Goal: Task Accomplishment & Management: Manage account settings

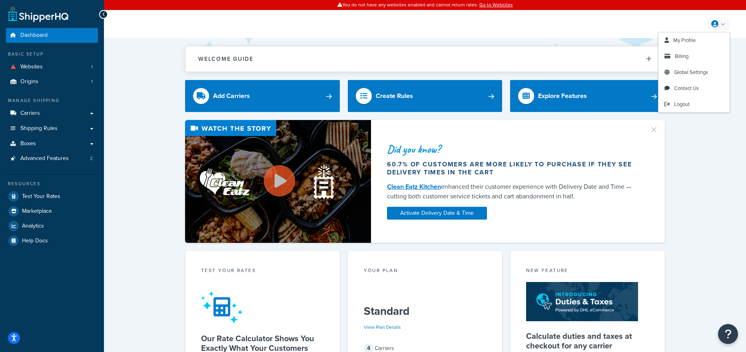
click at [722, 23] on link at bounding box center [718, 24] width 23 height 12
click at [721, 25] on link at bounding box center [718, 24] width 23 height 12
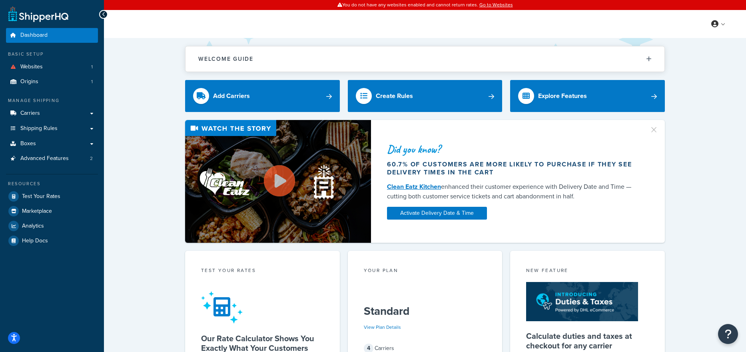
click at [142, 101] on div "Welcome Guide Recommendations ShipperHQ: An Overview Carrier Setup Shipping Rul…" at bounding box center [425, 336] width 642 height 597
click at [173, 122] on div "Did you know? 60.7% of customers are more likely to purchase if they see delive…" at bounding box center [425, 181] width 610 height 123
click at [14, 337] on icon "Open accessiBe: accessibility options, statement and help" at bounding box center [14, 338] width 6 height 7
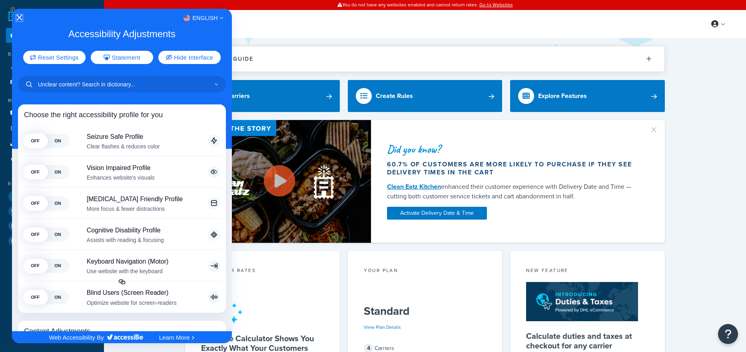
click at [18, 18] on icon "Close Accessibility Interface" at bounding box center [19, 18] width 6 height 6
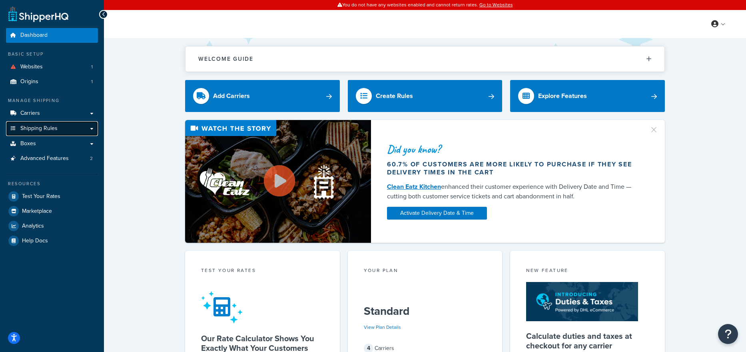
click at [46, 128] on span "Shipping Rules" at bounding box center [38, 128] width 37 height 7
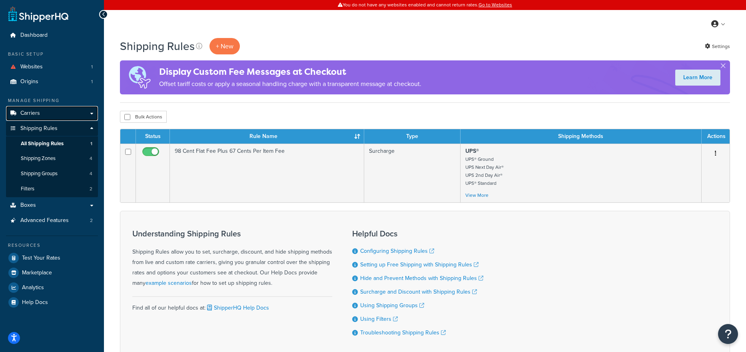
click at [54, 111] on link "Carriers" at bounding box center [52, 113] width 92 height 15
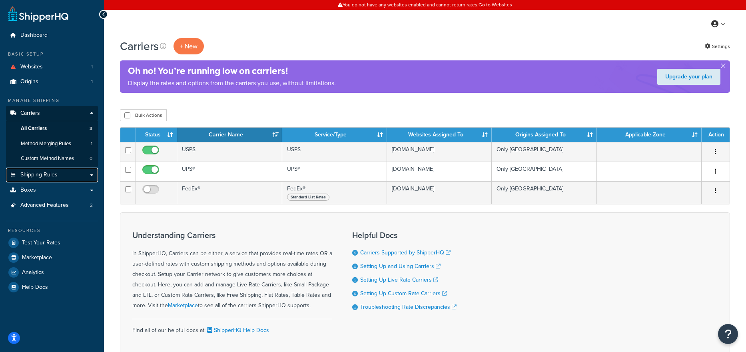
click at [46, 175] on span "Shipping Rules" at bounding box center [38, 174] width 37 height 7
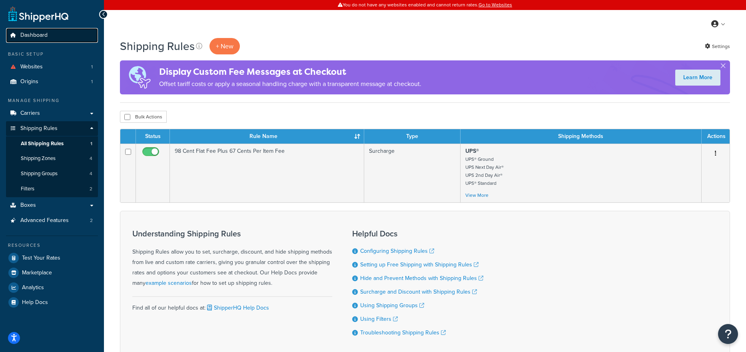
click at [50, 32] on link "Dashboard" at bounding box center [52, 35] width 92 height 15
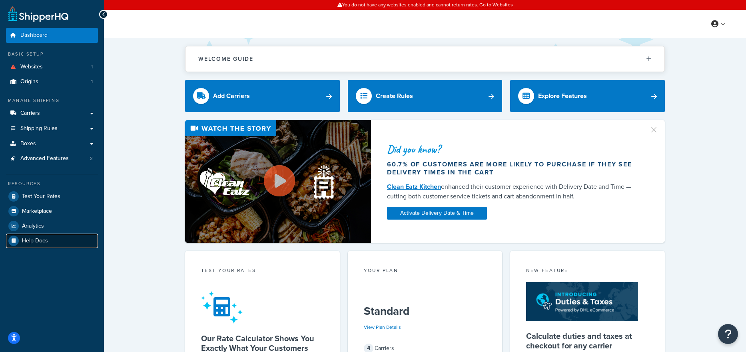
click at [37, 242] on span "Help Docs" at bounding box center [35, 240] width 26 height 7
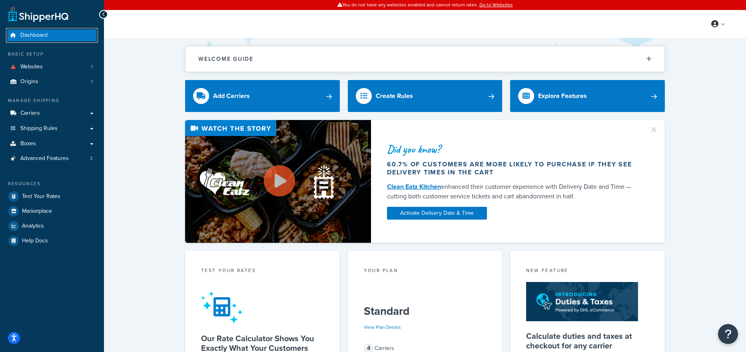
click at [52, 37] on link "Dashboard" at bounding box center [52, 35] width 92 height 15
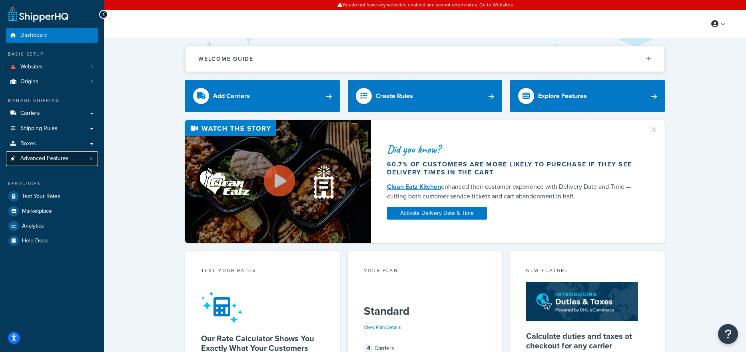
click at [51, 157] on span "Advanced Features" at bounding box center [44, 158] width 48 height 7
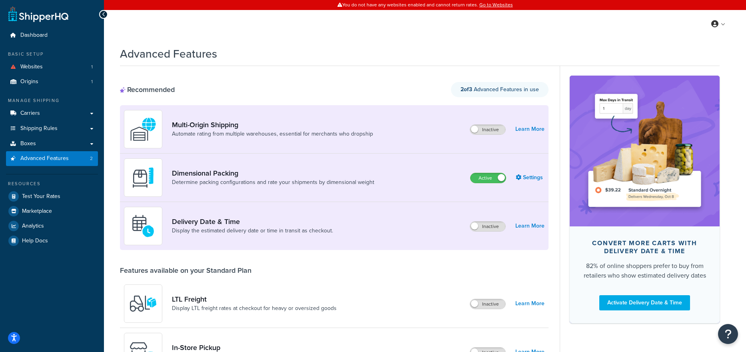
click at [284, 163] on div "Dimensional Packing Determine packing configurations and rate your shipments by…" at bounding box center [252, 177] width 257 height 38
click at [226, 174] on link "Dimensional Packing" at bounding box center [273, 173] width 202 height 9
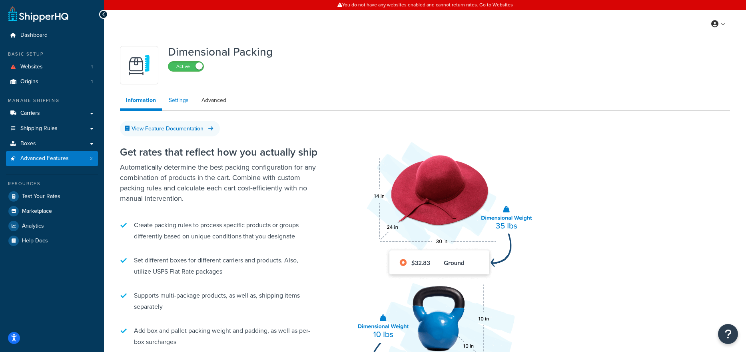
click at [176, 99] on link "Settings" at bounding box center [179, 100] width 32 height 16
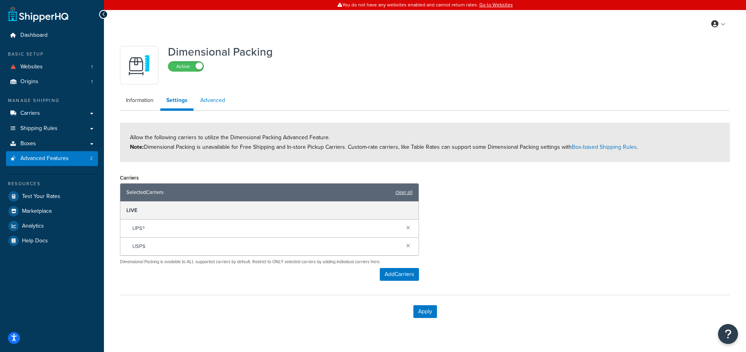
click at [221, 105] on link "Advanced" at bounding box center [212, 100] width 37 height 16
select select "false"
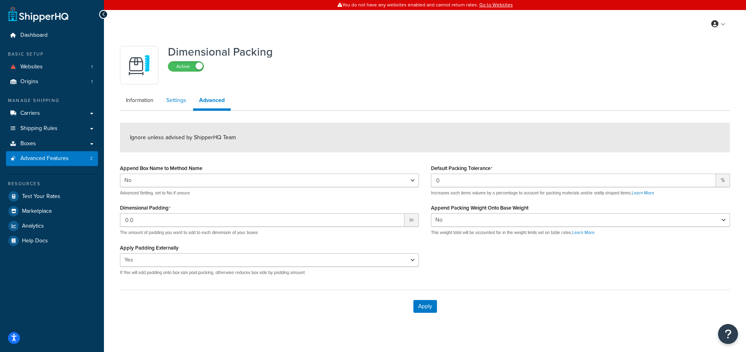
click at [175, 103] on link "Settings" at bounding box center [176, 100] width 32 height 16
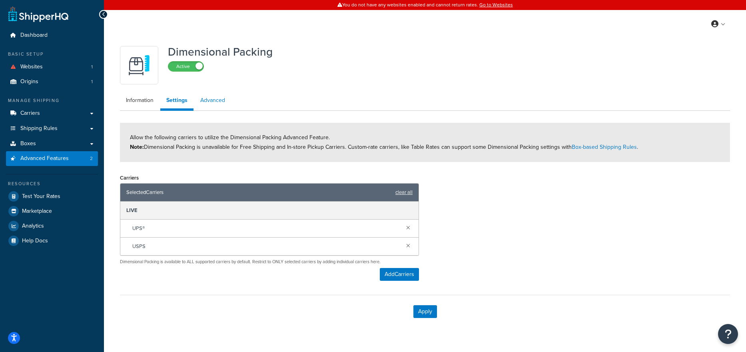
click at [207, 103] on link "Advanced" at bounding box center [212, 100] width 37 height 16
select select "false"
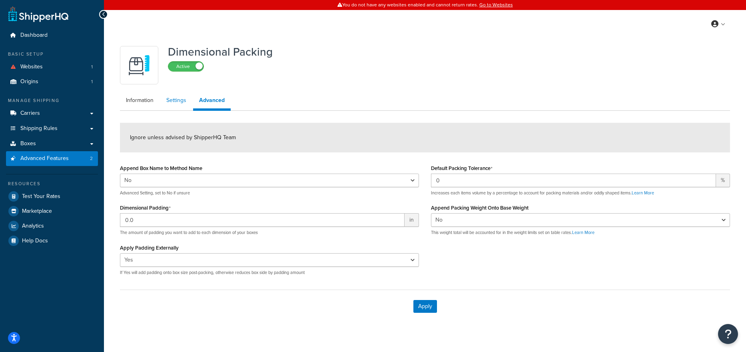
click at [176, 102] on link "Settings" at bounding box center [176, 100] width 32 height 16
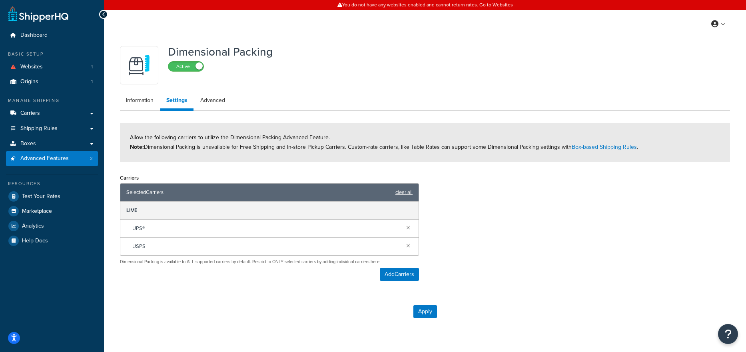
click at [229, 167] on form "Allow the following carriers to utilize the Dimensional Packing Advanced Featur…" at bounding box center [425, 225] width 610 height 205
click at [145, 102] on link "Information" at bounding box center [140, 100] width 40 height 16
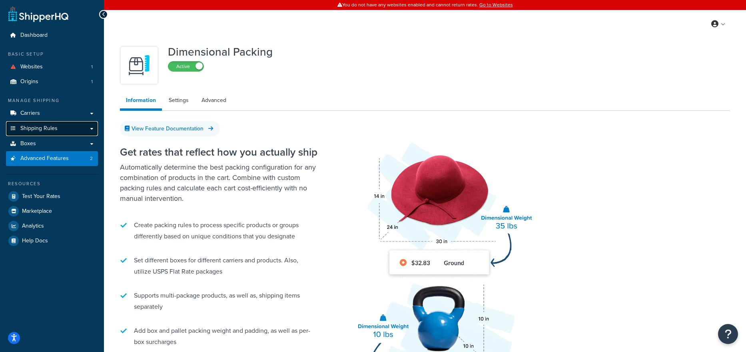
click at [44, 123] on link "Shipping Rules" at bounding box center [52, 128] width 92 height 15
